Goal: Information Seeking & Learning: Learn about a topic

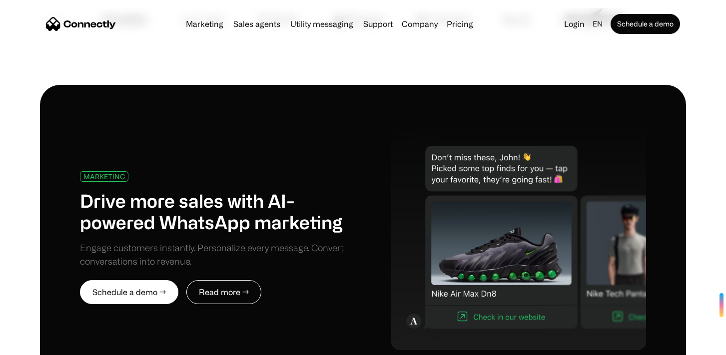
scroll to position [437, 0]
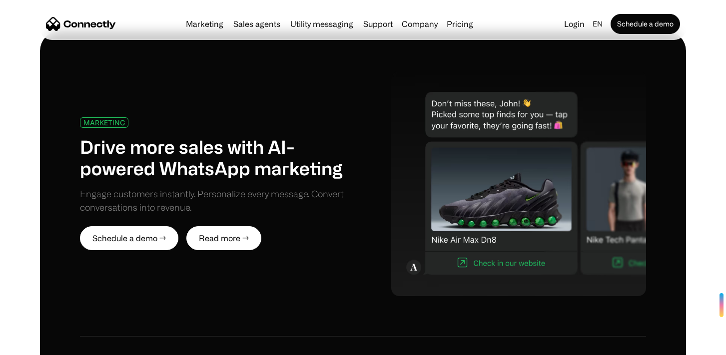
click at [247, 228] on link "Read more →" at bounding box center [223, 238] width 75 height 24
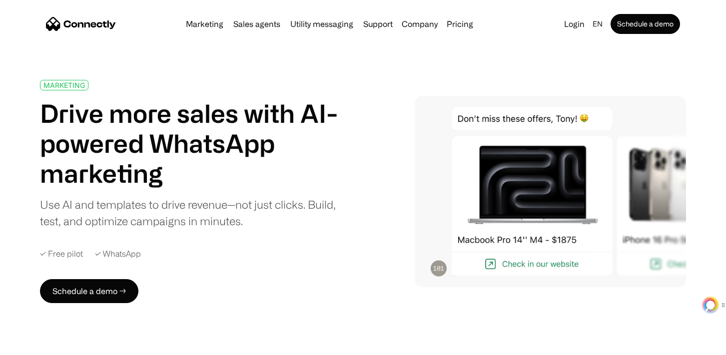
click at [522, 269] on img at bounding box center [550, 191] width 271 height 191
click at [512, 263] on img at bounding box center [550, 191] width 271 height 191
click at [502, 133] on img at bounding box center [550, 191] width 271 height 191
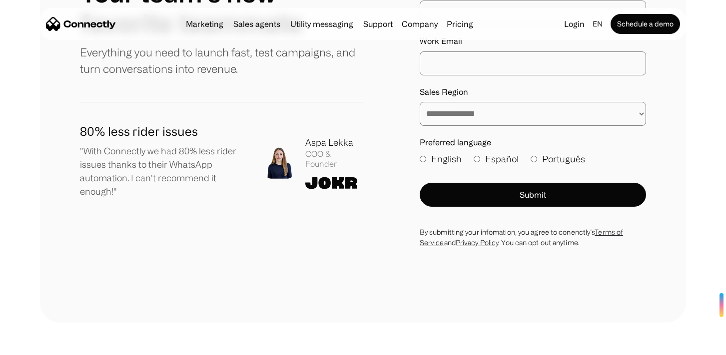
scroll to position [3343, 0]
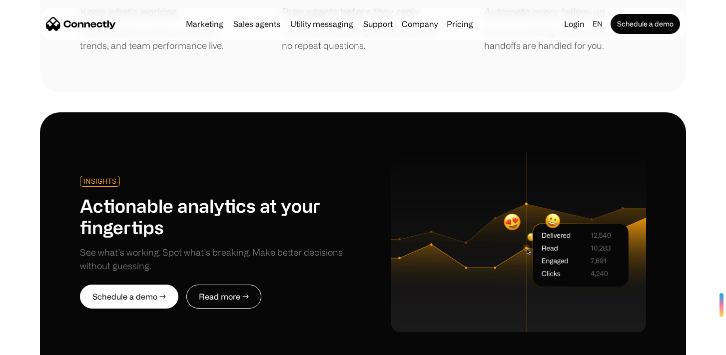
scroll to position [2401, 0]
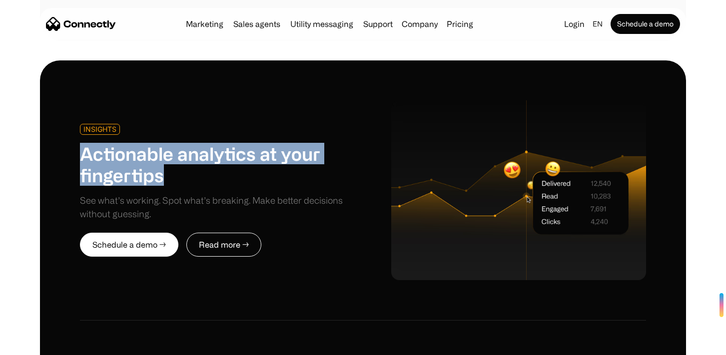
drag, startPoint x: 175, startPoint y: 131, endPoint x: 74, endPoint y: 102, distance: 104.5
click at [74, 102] on div "INSIGHTS Actionable analytics at your fingertips See what’s working. Spot what’…" at bounding box center [363, 349] width 646 height 578
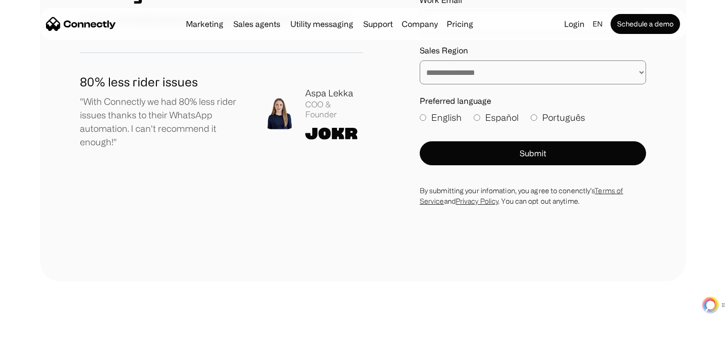
scroll to position [5453, 0]
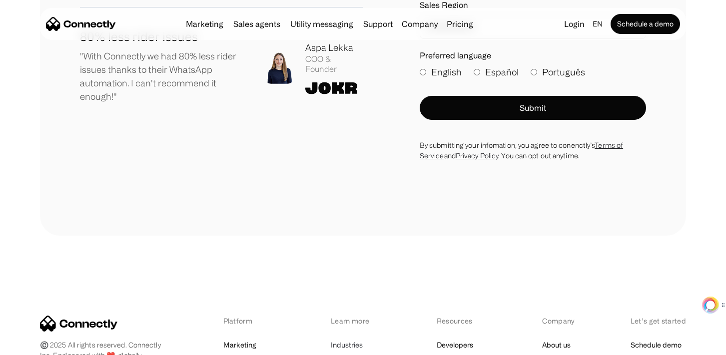
click at [346, 338] on link "Industries" at bounding box center [347, 345] width 32 height 14
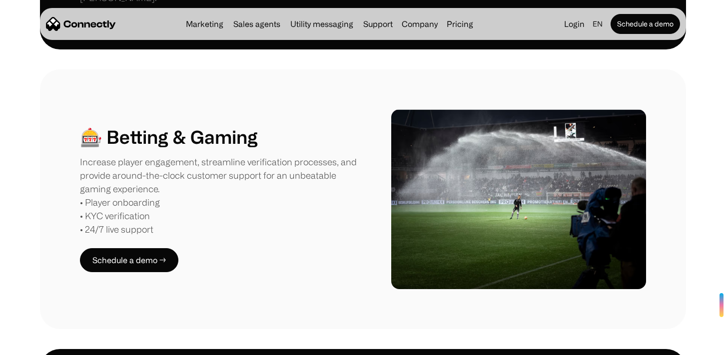
scroll to position [1151, 0]
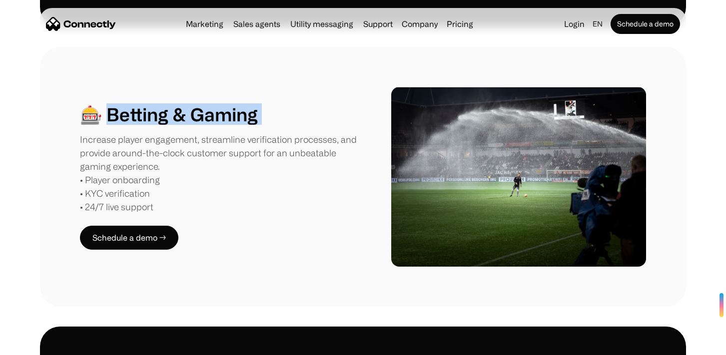
drag, startPoint x: 105, startPoint y: 81, endPoint x: 246, endPoint y: 99, distance: 142.6
click at [246, 103] on div "🎰 Betting & Gaming Increase player engagement, streamline verification processe…" at bounding box center [221, 158] width 283 height 110
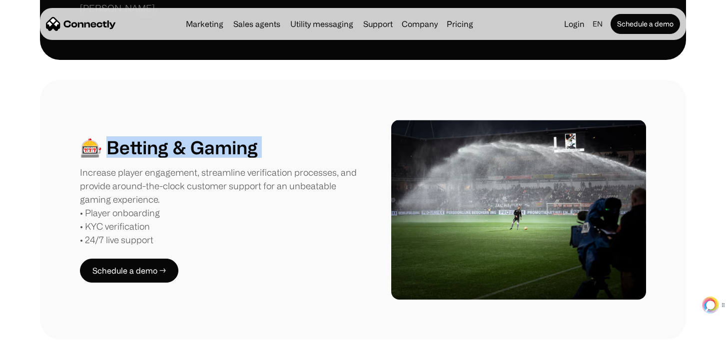
scroll to position [1095, 0]
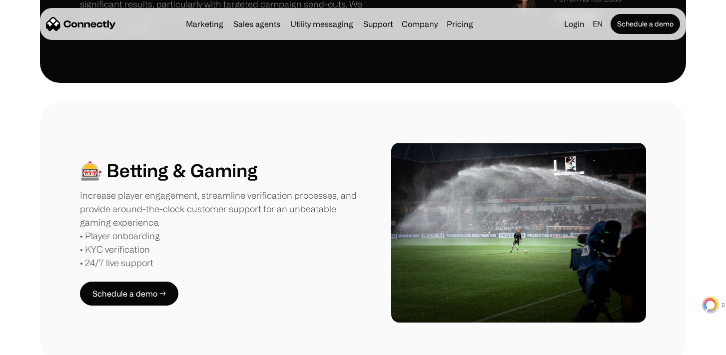
drag, startPoint x: 540, startPoint y: 191, endPoint x: 511, endPoint y: 192, distance: 29.5
click at [511, 192] on div "🎰 Betting & Gaming Increase player engagement, streamline verification processe…" at bounding box center [363, 233] width 566 height 180
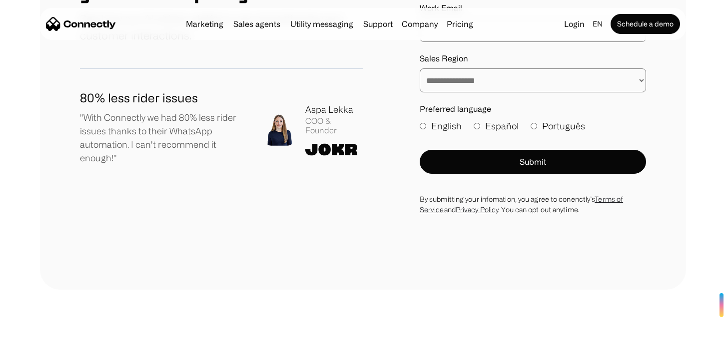
scroll to position [2758, 0]
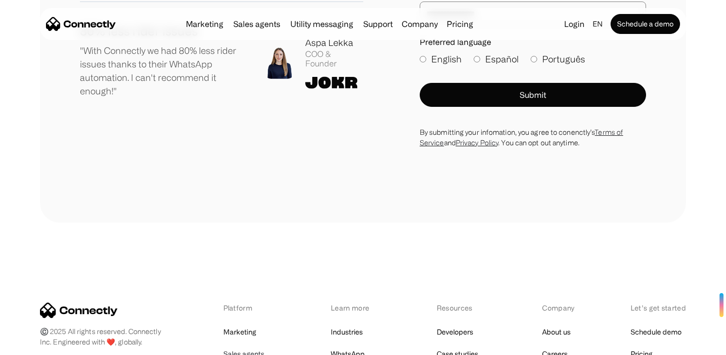
click at [240, 347] on link "Sales agents" at bounding box center [243, 354] width 41 height 14
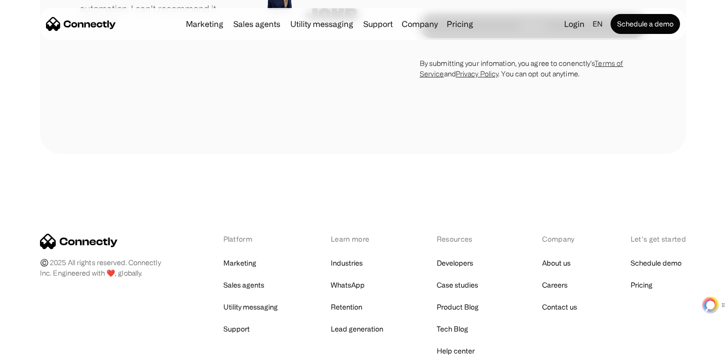
scroll to position [2778, 0]
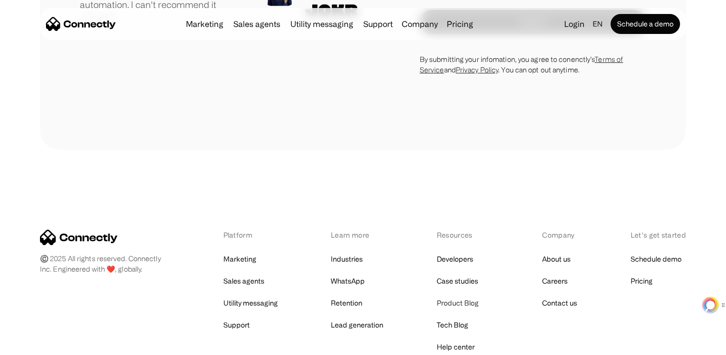
click at [469, 296] on link "Product Blog" at bounding box center [458, 303] width 42 height 14
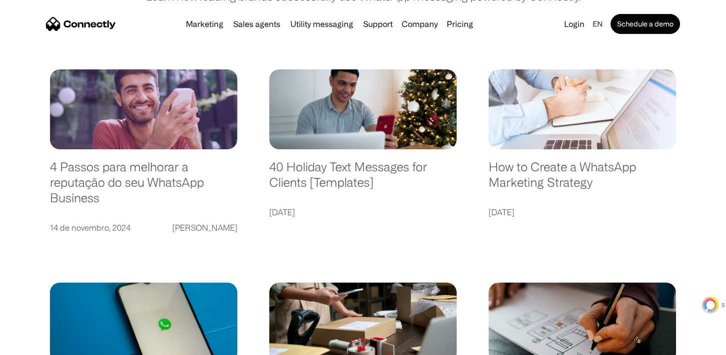
scroll to position [165, 0]
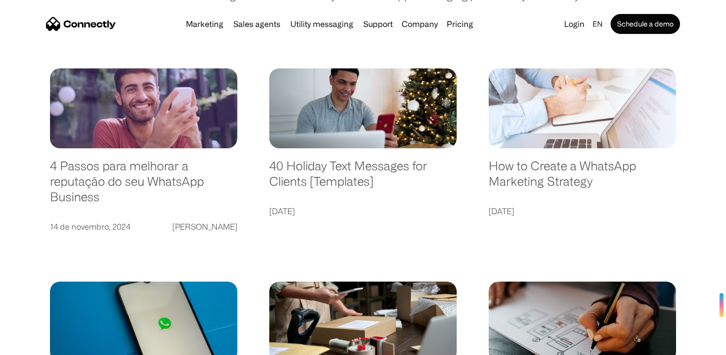
drag, startPoint x: 203, startPoint y: 226, endPoint x: 250, endPoint y: 232, distance: 47.4
click at [222, 229] on div "Felipe Americano" at bounding box center [204, 227] width 65 height 14
click at [191, 227] on div "Felipe Americano" at bounding box center [204, 227] width 65 height 14
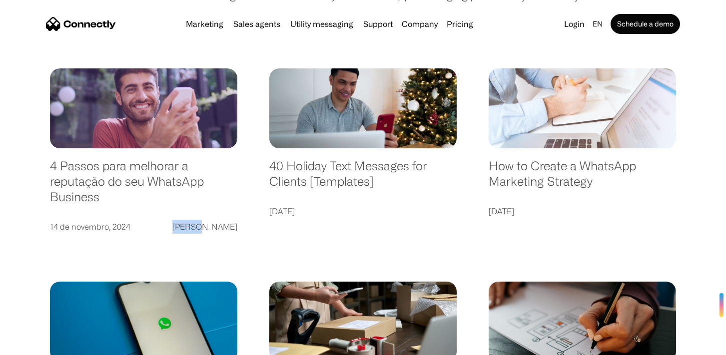
click at [191, 227] on div "Felipe Americano" at bounding box center [204, 227] width 65 height 14
click at [209, 228] on div "Felipe Americano" at bounding box center [204, 227] width 65 height 14
click at [223, 232] on div "Felipe Americano" at bounding box center [204, 227] width 65 height 14
click at [187, 226] on div "Felipe Americano" at bounding box center [204, 227] width 65 height 14
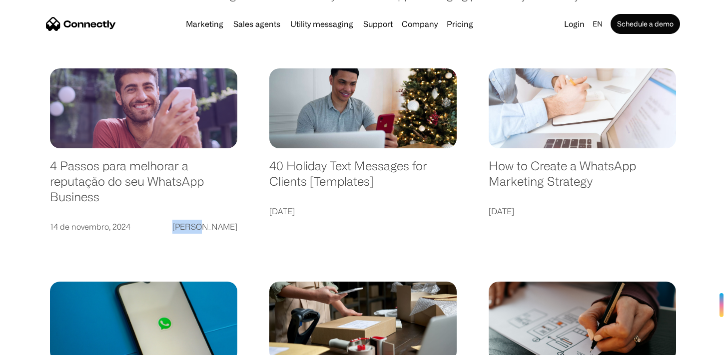
click at [187, 226] on div "[PERSON_NAME]" at bounding box center [204, 227] width 65 height 14
click at [218, 227] on div "[PERSON_NAME]" at bounding box center [204, 227] width 65 height 14
click at [190, 223] on div "[PERSON_NAME]" at bounding box center [204, 227] width 65 height 14
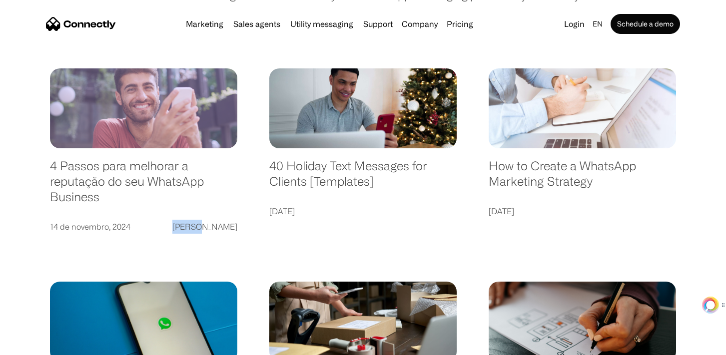
click at [186, 70] on link at bounding box center [143, 108] width 187 height 80
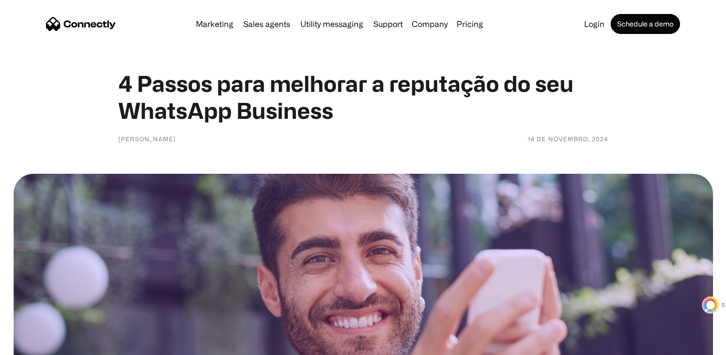
drag, startPoint x: 121, startPoint y: 137, endPoint x: 186, endPoint y: 140, distance: 65.0
click at [186, 140] on div "Felipe Americano 14 de novembro, 2024" at bounding box center [363, 137] width 490 height 12
drag, startPoint x: 186, startPoint y: 140, endPoint x: 119, endPoint y: 139, distance: 67.0
click at [119, 139] on div "Felipe Americano 14 de novembro, 2024" at bounding box center [363, 137] width 490 height 12
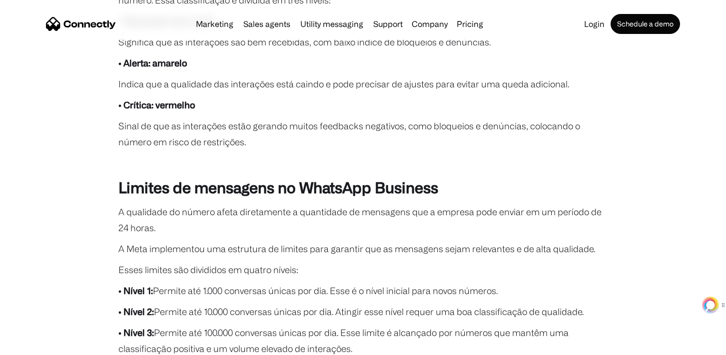
scroll to position [638, 0]
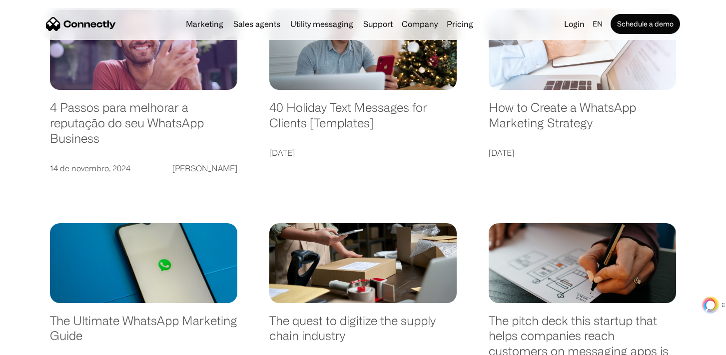
scroll to position [213, 0]
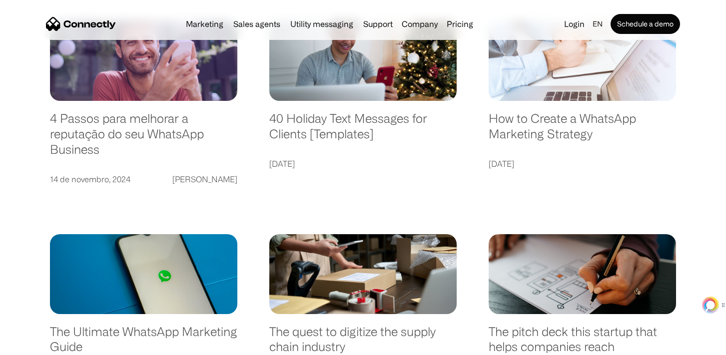
drag, startPoint x: 310, startPoint y: 166, endPoint x: 287, endPoint y: 160, distance: 23.3
click at [287, 160] on div "[DATE]" at bounding box center [281, 164] width 25 height 14
click at [299, 154] on div "40 Holiday Text Messages for Clients [Templates] 10/26/2022" at bounding box center [362, 140] width 187 height 59
click at [295, 160] on div "[DATE]" at bounding box center [281, 164] width 25 height 14
click at [295, 160] on div "10/26/2022" at bounding box center [281, 164] width 25 height 14
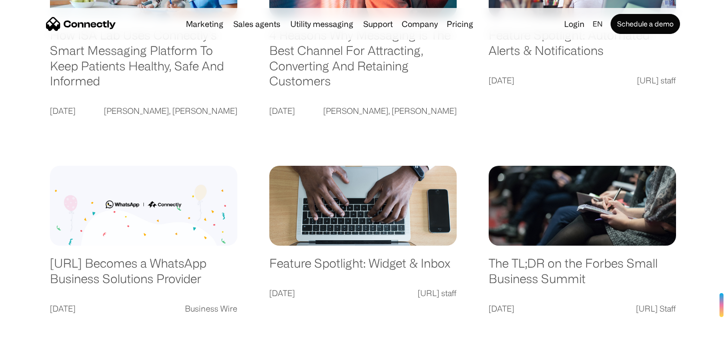
scroll to position [1219, 0]
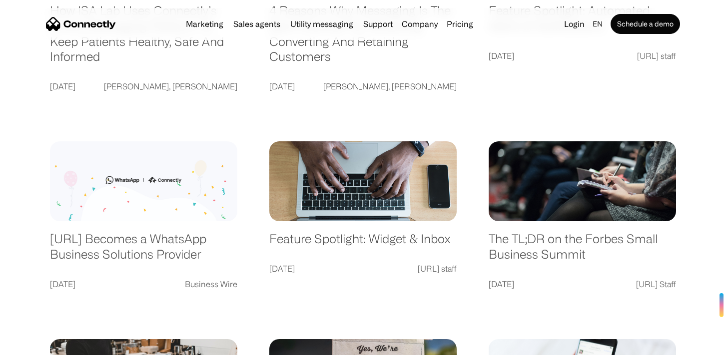
click at [185, 166] on link at bounding box center [143, 181] width 187 height 80
click at [258, 22] on link "Sales agents" at bounding box center [256, 24] width 55 height 8
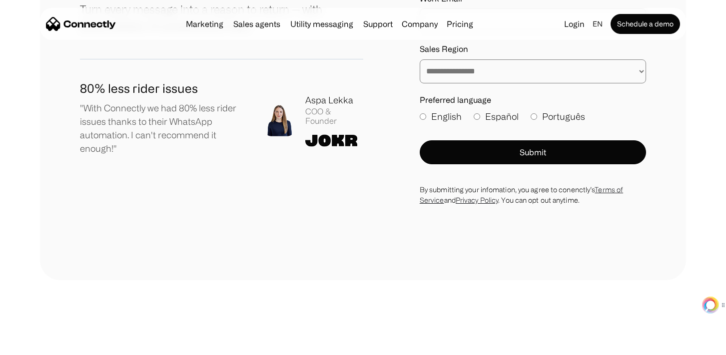
scroll to position [2778, 0]
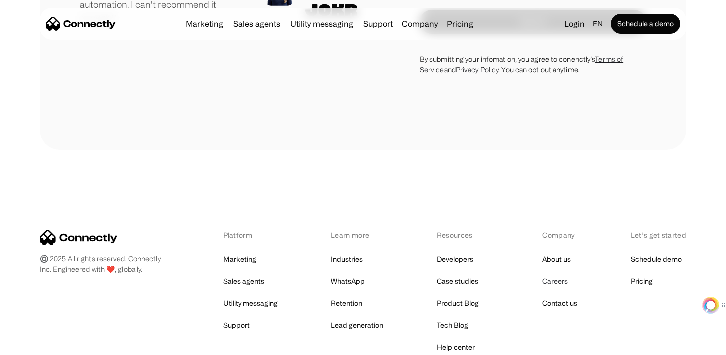
click at [553, 274] on link "Careers" at bounding box center [554, 281] width 25 height 14
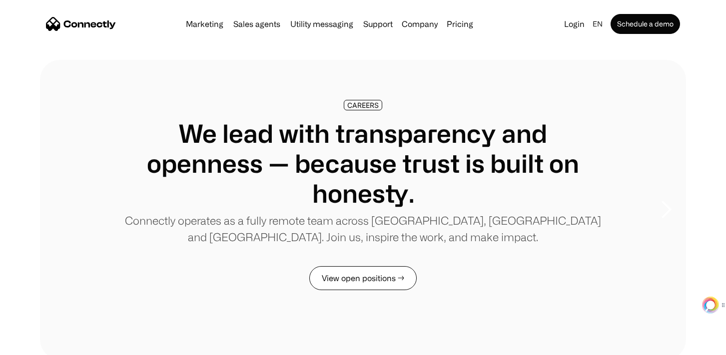
click at [390, 284] on link "View open positions →" at bounding box center [362, 278] width 107 height 24
